Goal: Information Seeking & Learning: Learn about a topic

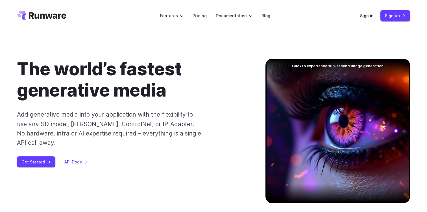
click at [220, 75] on h1 "The world’s fastest generative media" at bounding box center [132, 80] width 230 height 42
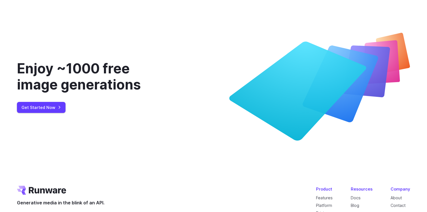
scroll to position [2304, 0]
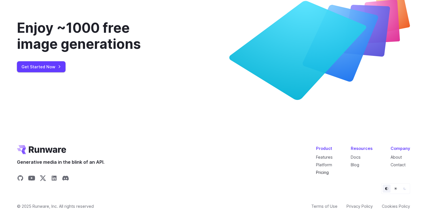
click at [319, 170] on link "Pricing" at bounding box center [322, 172] width 13 height 5
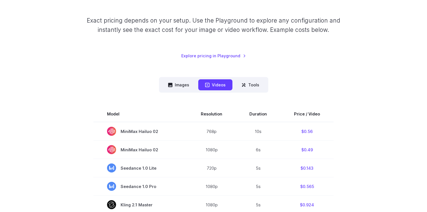
scroll to position [86, 0]
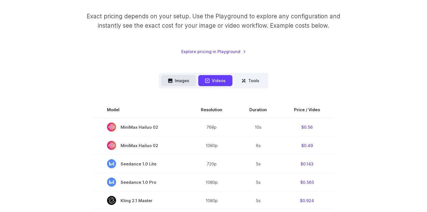
click at [178, 76] on button "Images" at bounding box center [178, 80] width 35 height 11
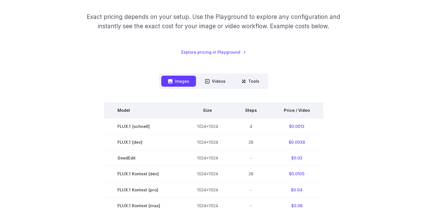
scroll to position [86, 0]
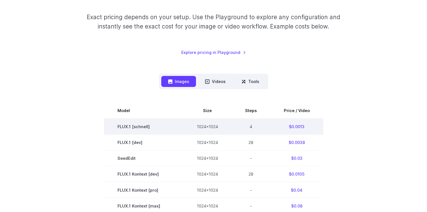
click at [252, 126] on td "4" at bounding box center [250, 127] width 39 height 16
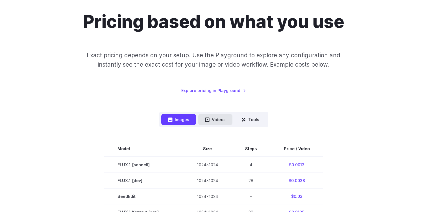
scroll to position [46, 0]
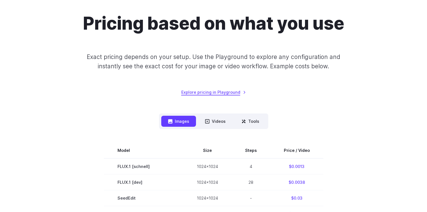
click at [220, 92] on link "Explore pricing in Playground" at bounding box center [213, 92] width 65 height 6
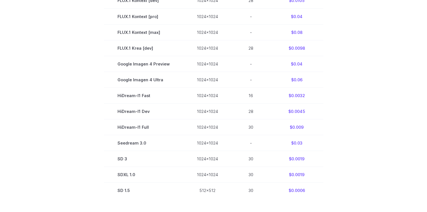
scroll to position [283, 0]
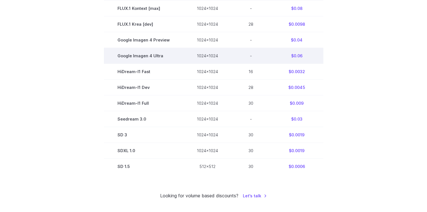
click at [297, 56] on td "$0.06" at bounding box center [296, 56] width 53 height 16
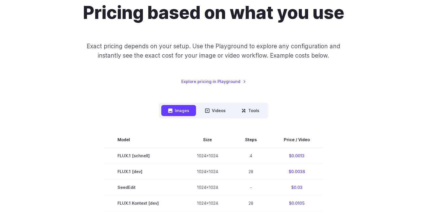
scroll to position [0, 0]
